Goal: Transaction & Acquisition: Obtain resource

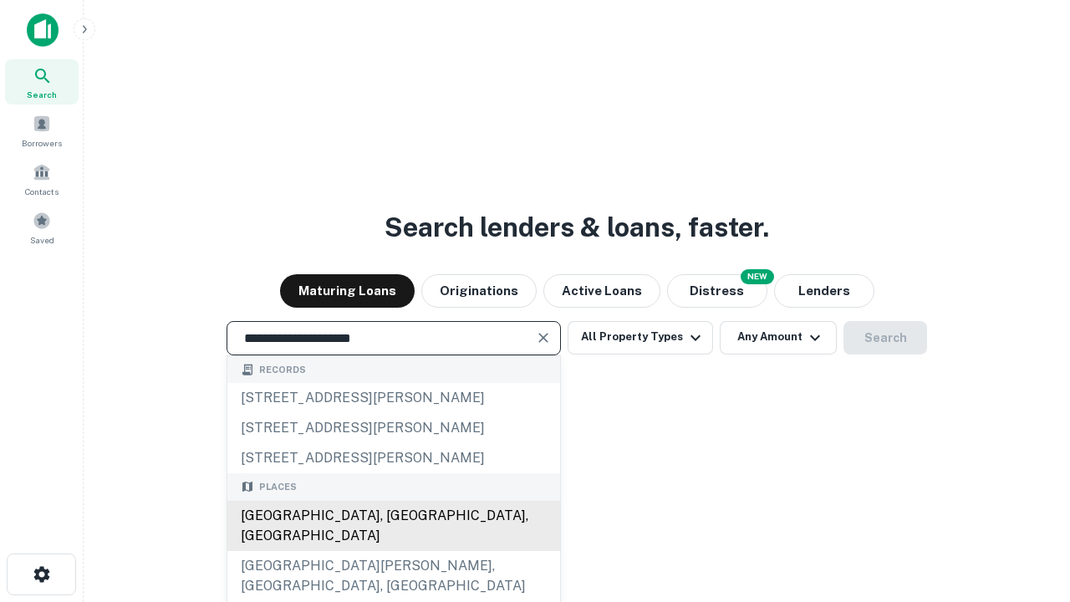
click at [393, 551] on div "Santa Monica, CA, USA" at bounding box center [393, 526] width 333 height 50
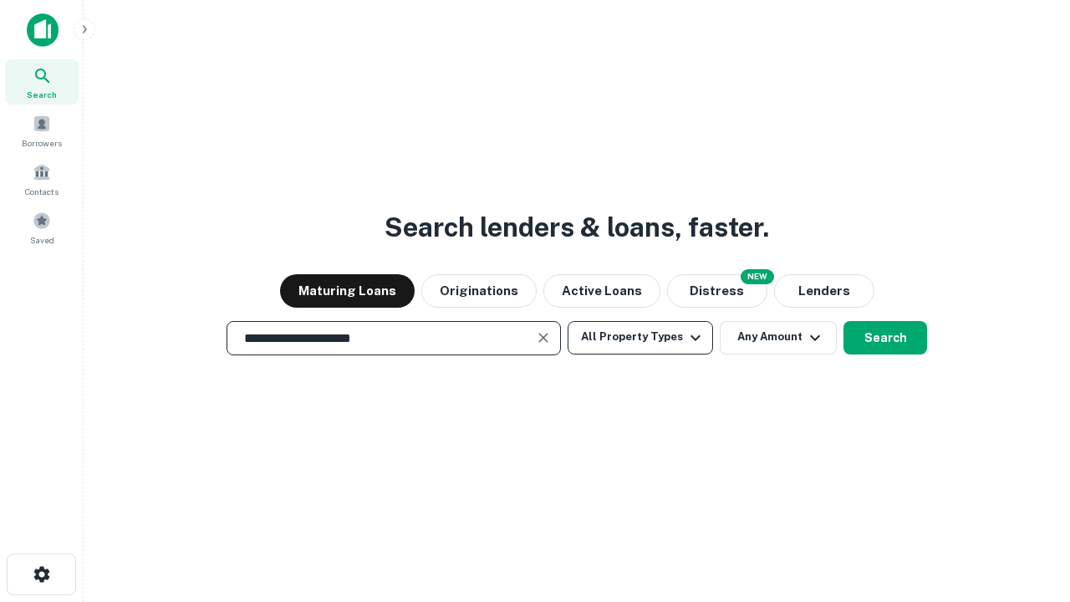
type input "**********"
click at [640, 337] on button "All Property Types" at bounding box center [639, 337] width 145 height 33
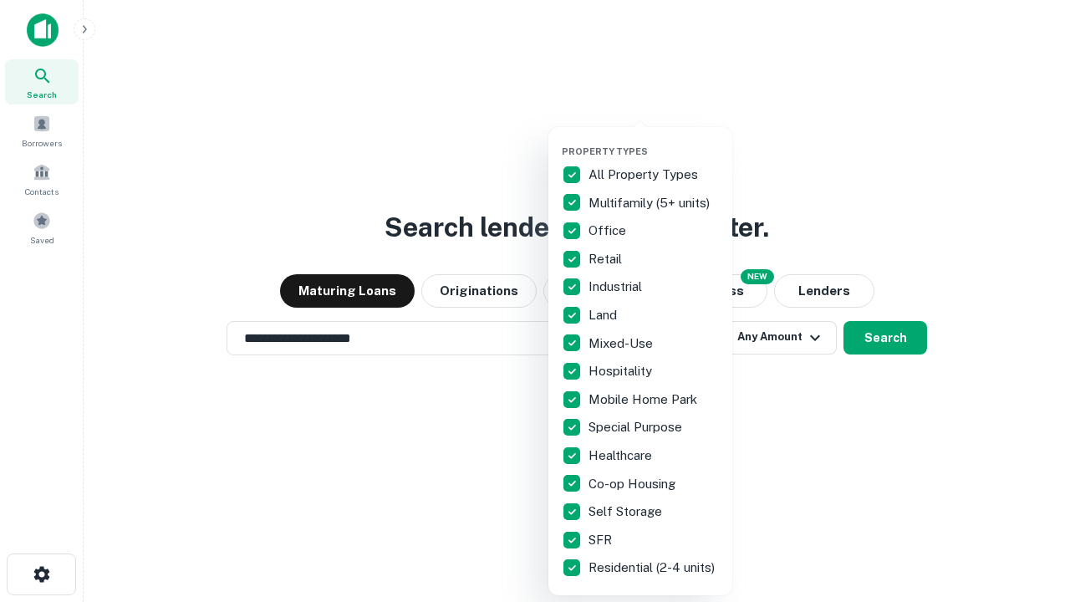
click at [654, 140] on button "button" at bounding box center [654, 140] width 184 height 1
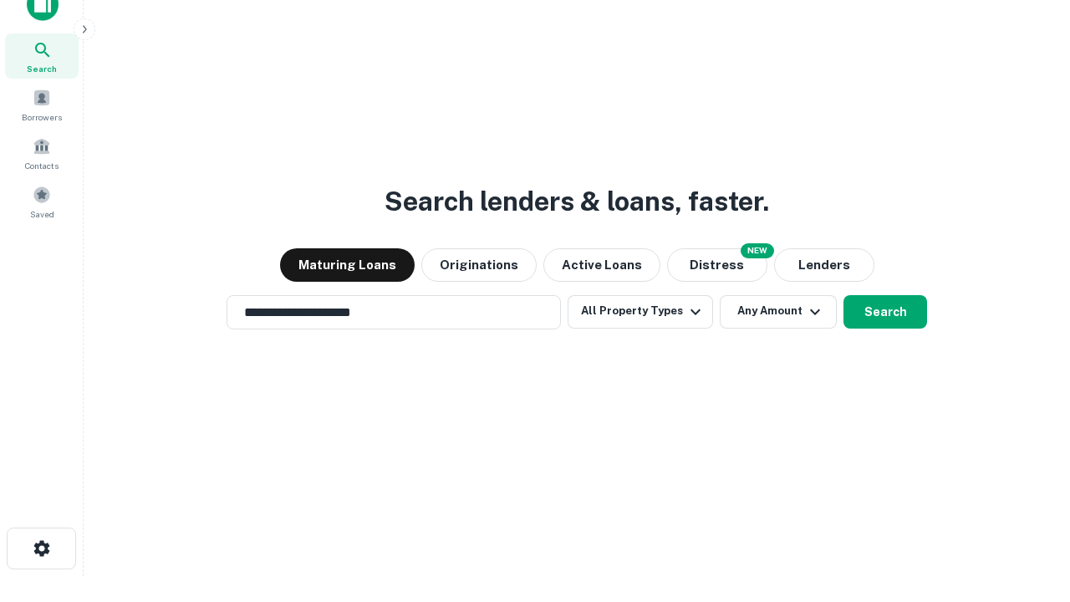
scroll to position [10, 201]
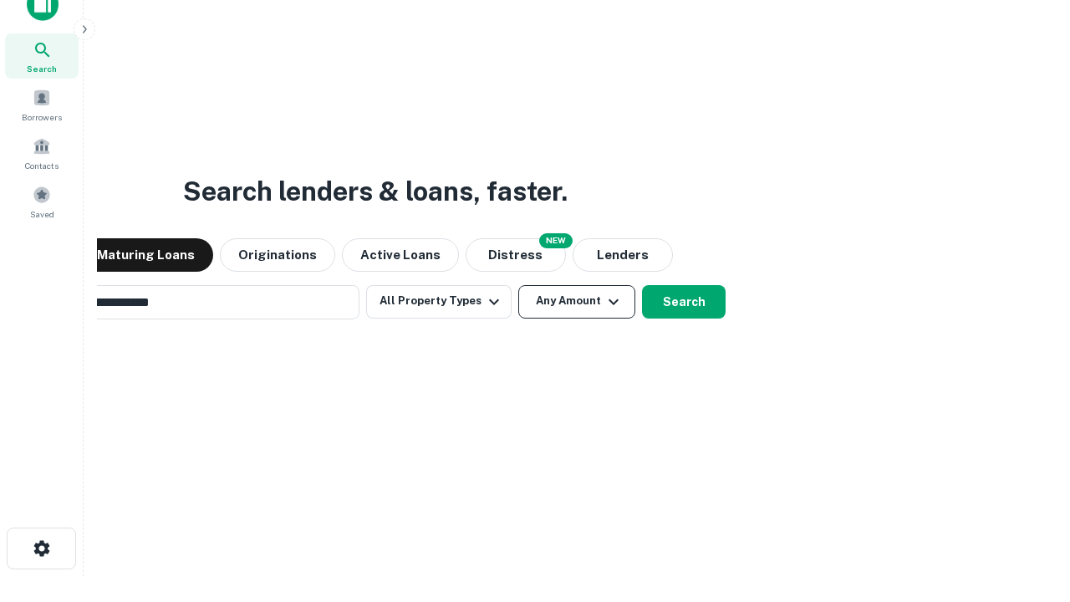
click at [518, 285] on button "Any Amount" at bounding box center [576, 301] width 117 height 33
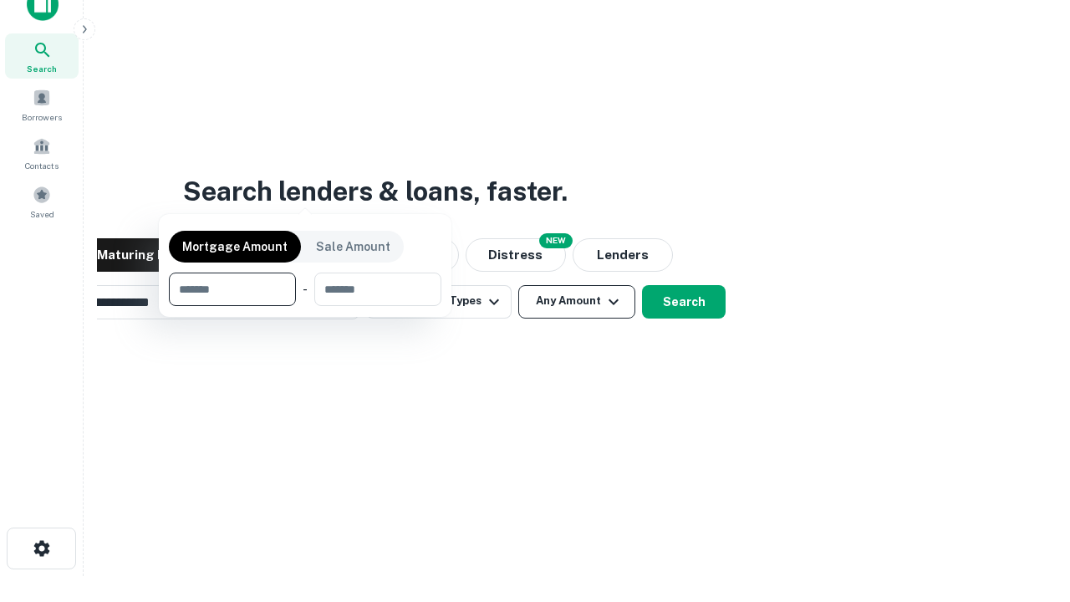
scroll to position [27, 0]
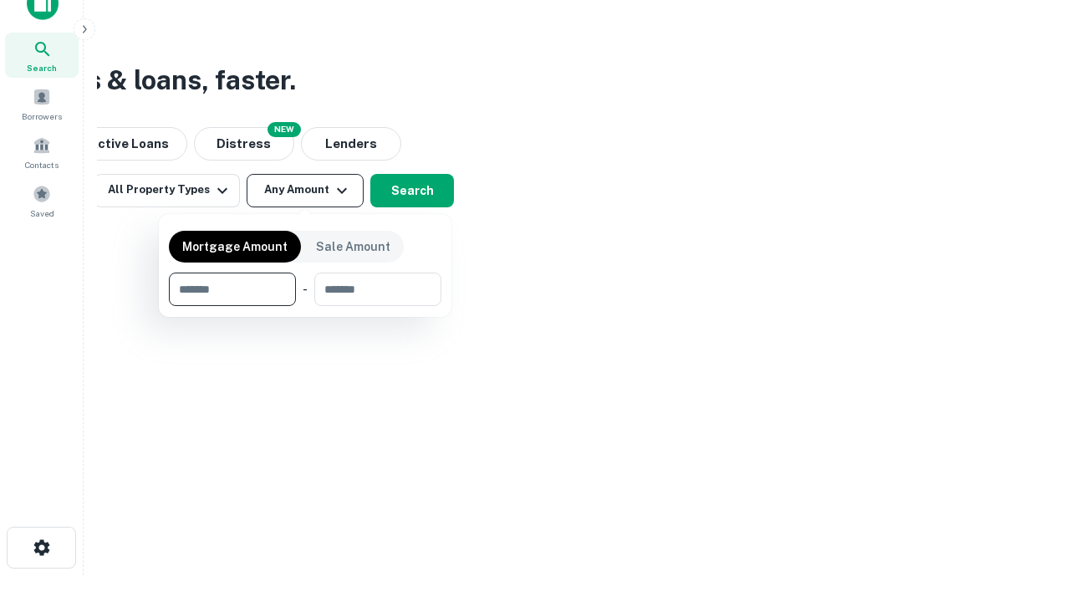
type input "*******"
click at [305, 306] on button "button" at bounding box center [305, 306] width 272 height 1
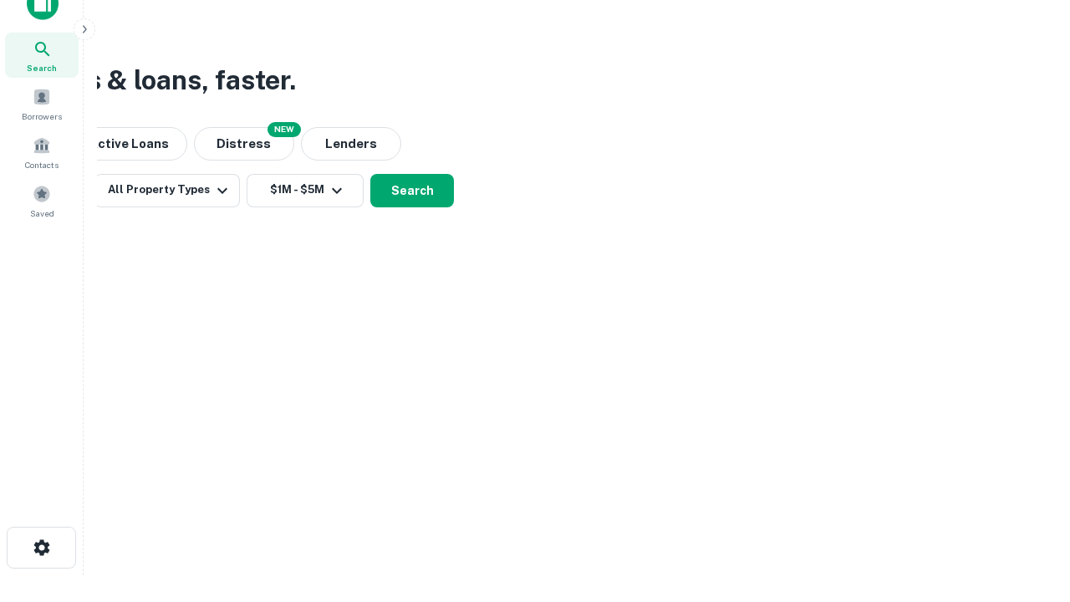
scroll to position [10, 308]
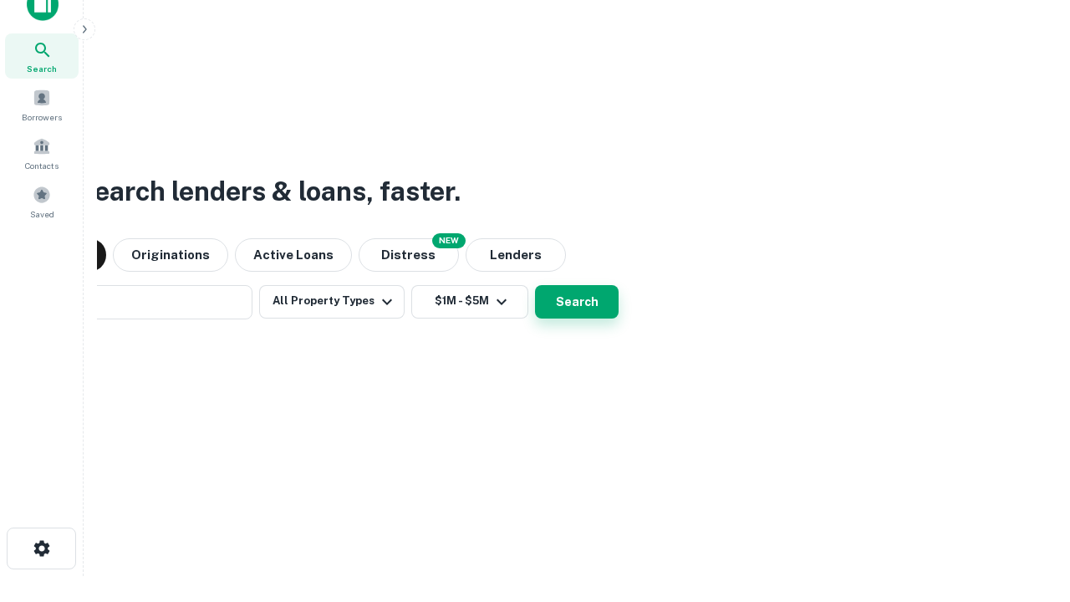
click at [535, 285] on button "Search" at bounding box center [577, 301] width 84 height 33
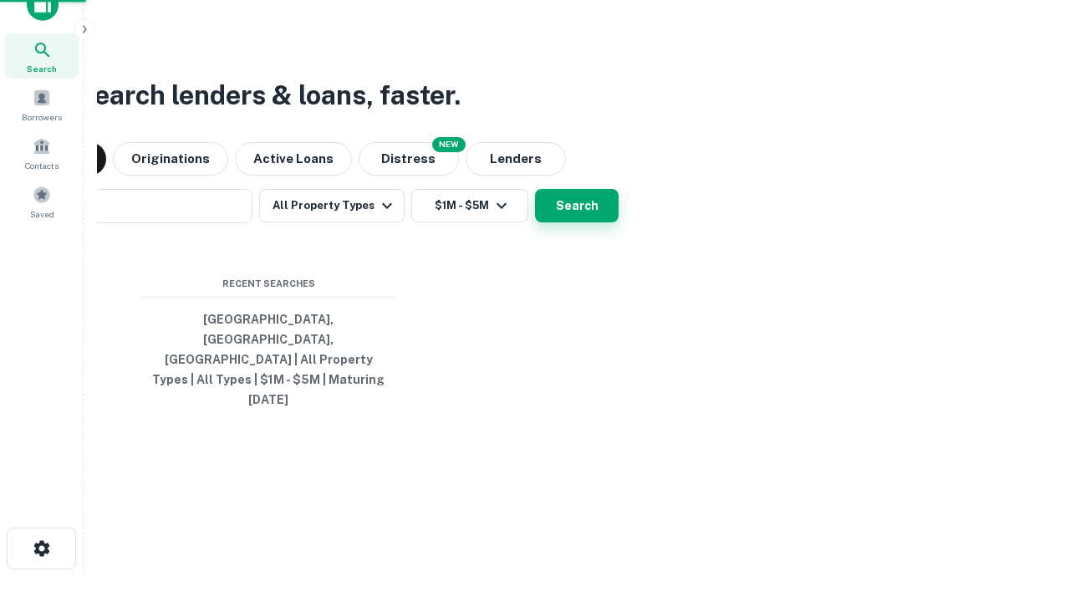
scroll to position [44, 473]
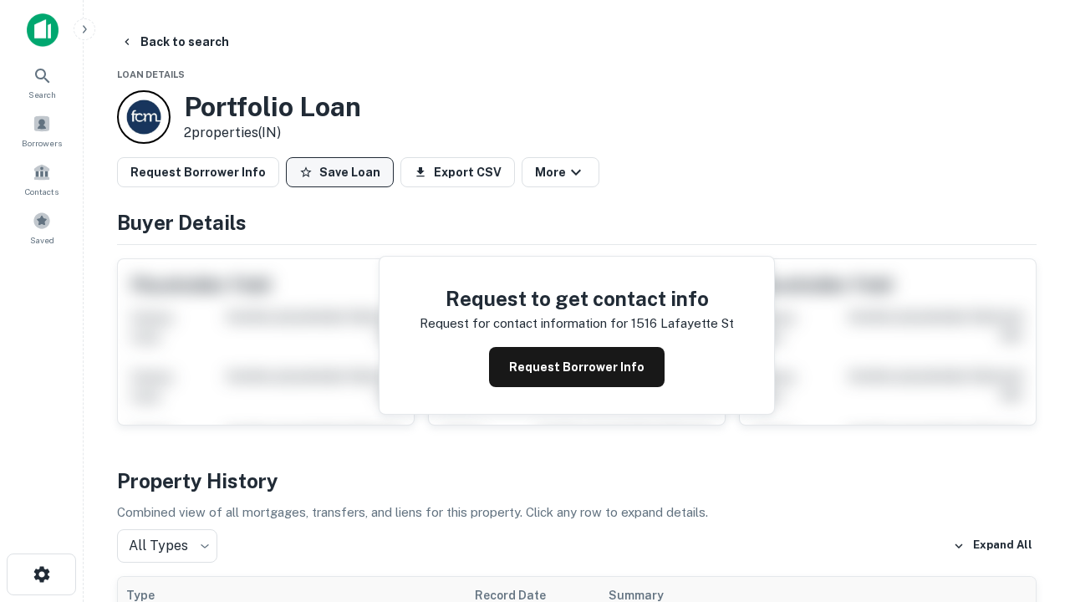
click at [339, 172] on button "Save Loan" at bounding box center [340, 172] width 108 height 30
click at [343, 172] on button "Save Loan" at bounding box center [340, 172] width 108 height 30
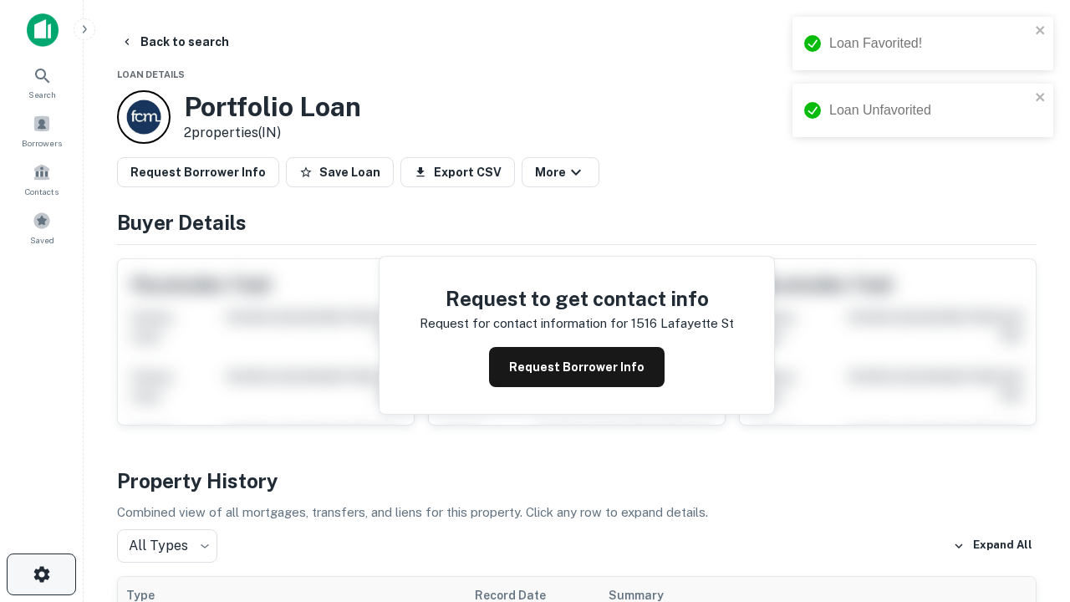
click at [41, 574] on icon "button" at bounding box center [42, 574] width 20 height 20
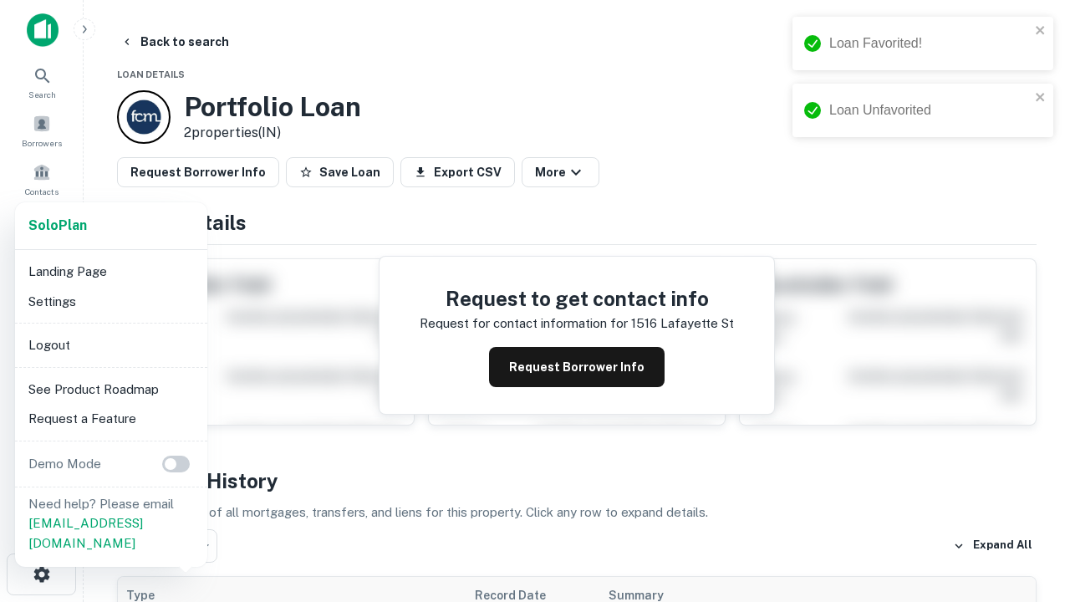
click at [110, 344] on li "Logout" at bounding box center [111, 345] width 179 height 30
